Goal: Navigation & Orientation: Go to known website

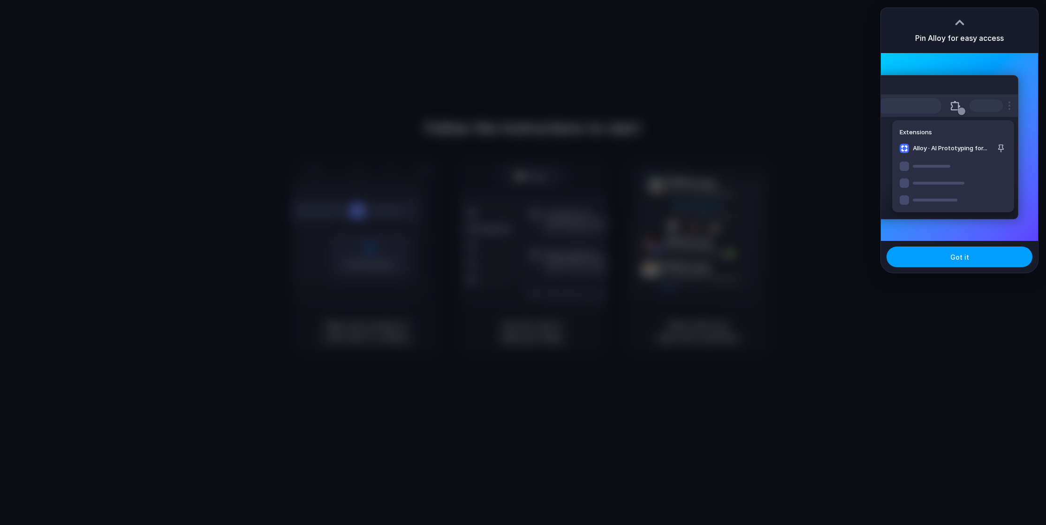
click at [976, 249] on button "Got it" at bounding box center [960, 256] width 146 height 21
